Goal: Check status: Check status

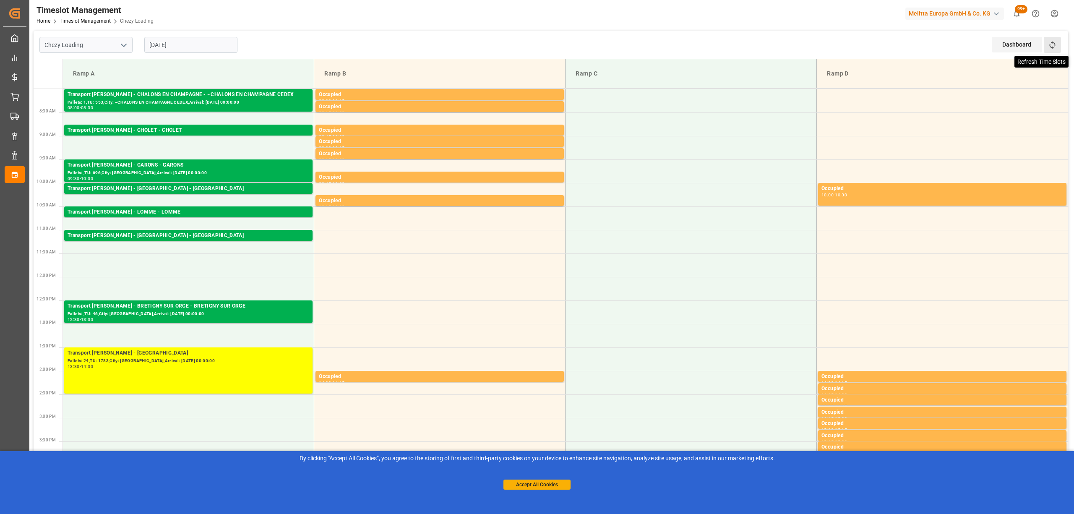
click at [1056, 46] on icon at bounding box center [1052, 45] width 9 height 9
click at [542, 39] on div "Chezy Loading [DATE] Dashboard View Dashboard Refresh Time Slots" at bounding box center [551, 45] width 1035 height 28
click at [1050, 41] on icon at bounding box center [1052, 45] width 9 height 9
click at [1049, 39] on button "Refresh Time Slots" at bounding box center [1052, 45] width 17 height 16
